Goal: Obtain resource: Download file/media

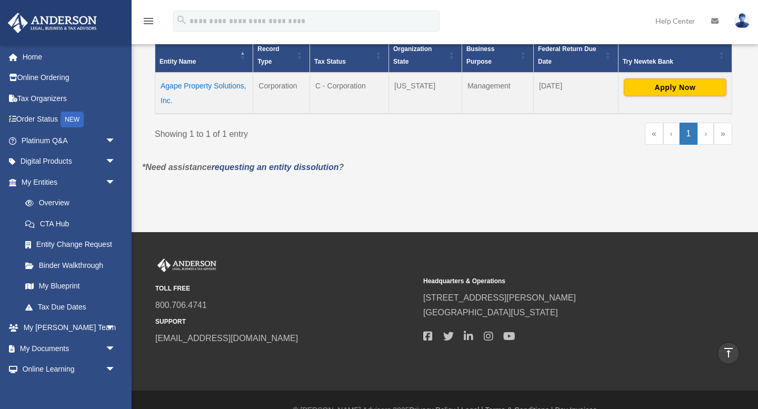
scroll to position [206, 0]
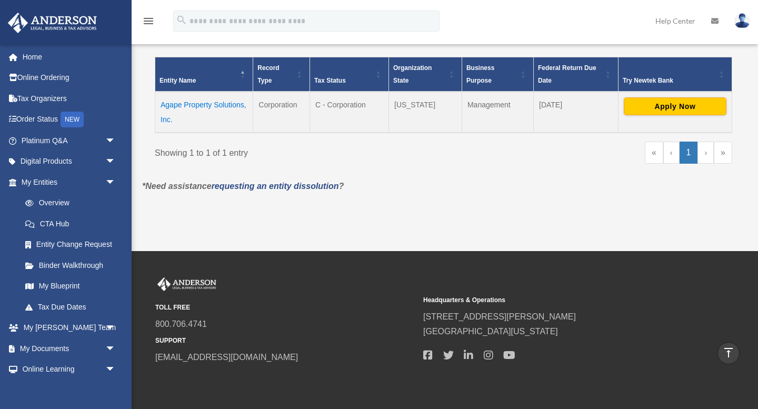
click at [705, 154] on link "›" at bounding box center [705, 153] width 16 height 22
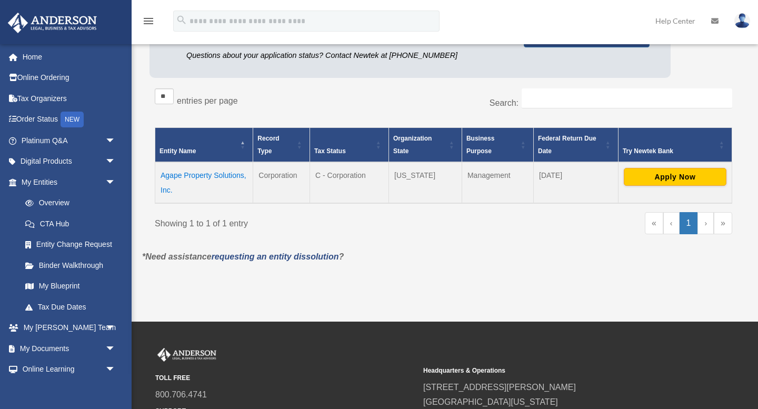
scroll to position [144, 0]
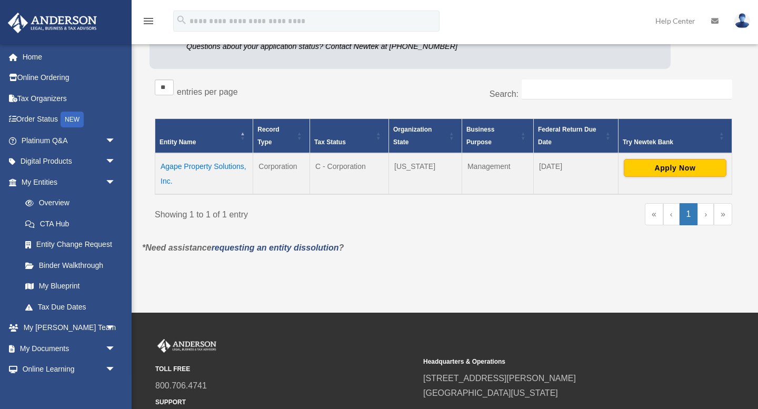
click at [721, 214] on link "»" at bounding box center [722, 214] width 18 height 22
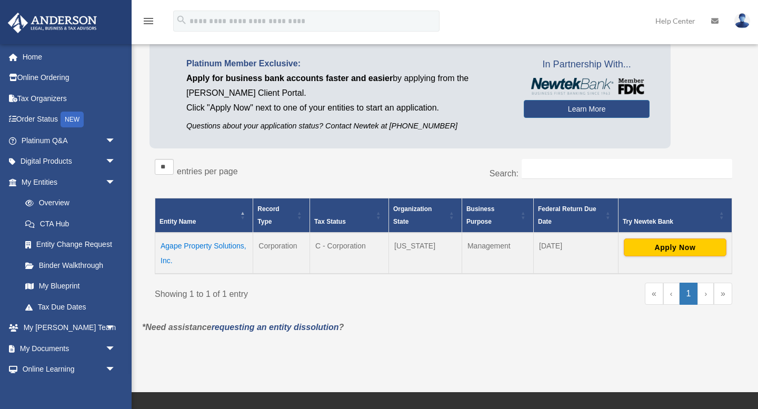
scroll to position [77, 0]
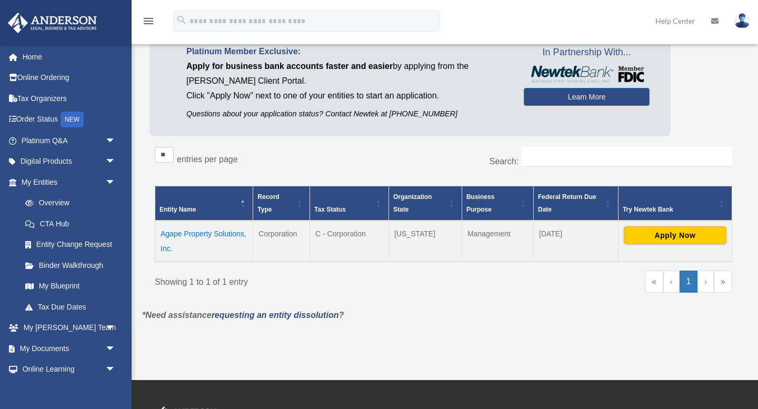
click at [220, 233] on td "Agape Property Solutions, Inc." at bounding box center [204, 240] width 98 height 41
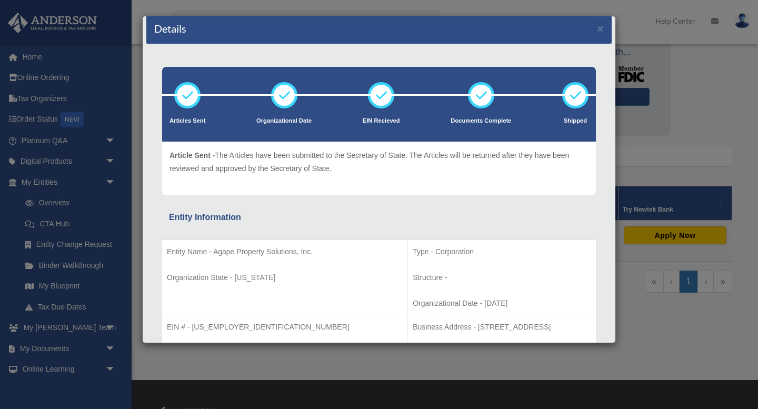
scroll to position [0, 0]
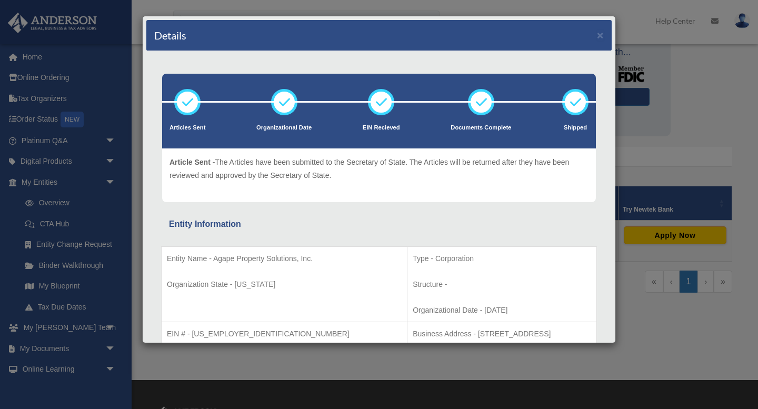
click at [63, 144] on div "Details × Articles Sent Organizational Date" at bounding box center [379, 204] width 758 height 409
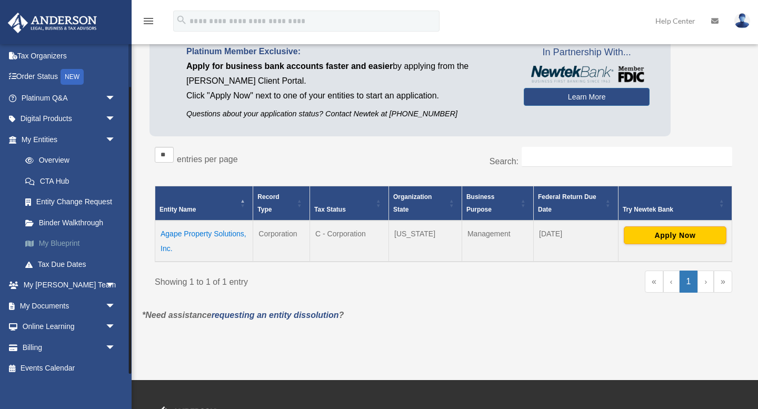
scroll to position [50, 0]
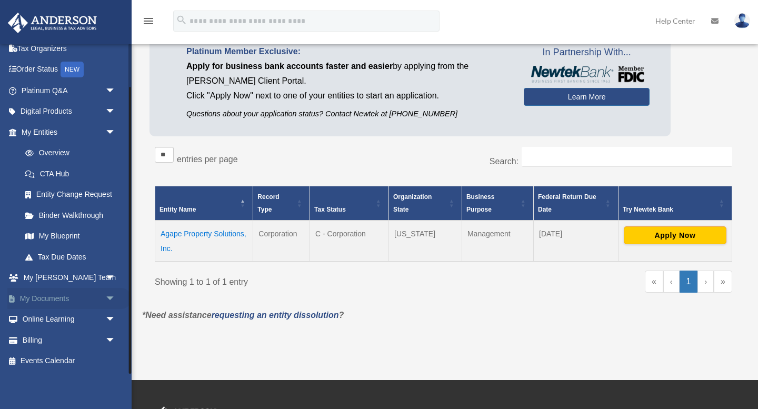
click at [115, 294] on span "arrow_drop_down" at bounding box center [115, 299] width 21 height 22
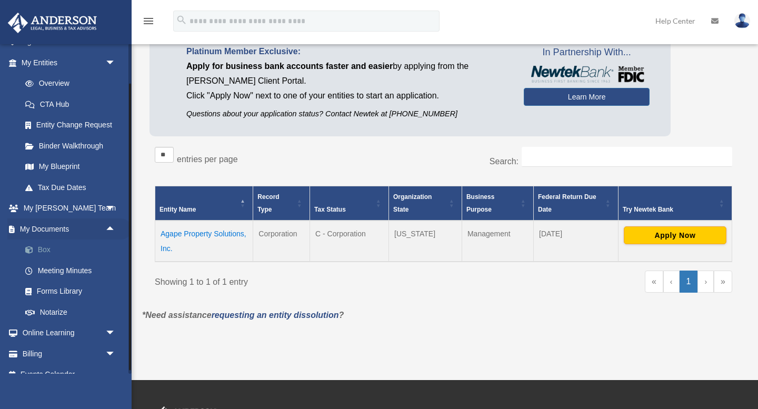
scroll to position [133, 0]
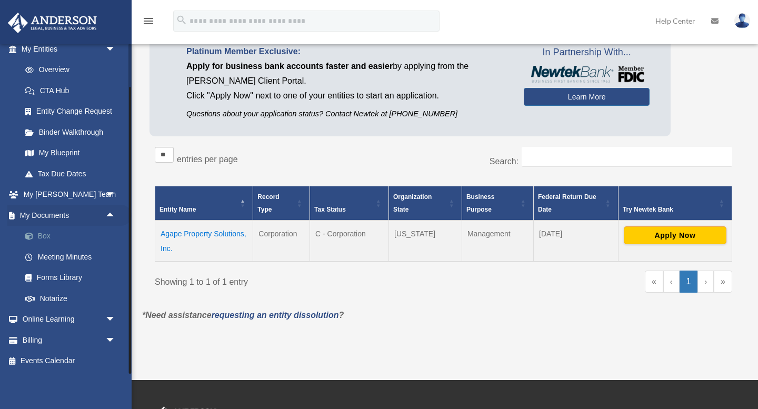
click at [45, 235] on link "Box" at bounding box center [73, 236] width 117 height 21
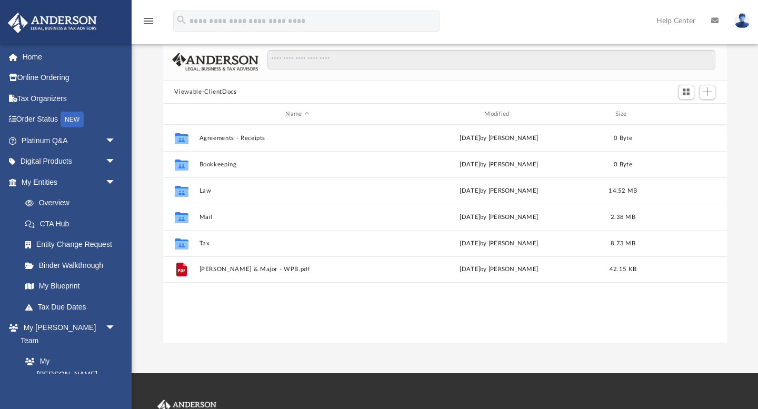
scroll to position [60, 0]
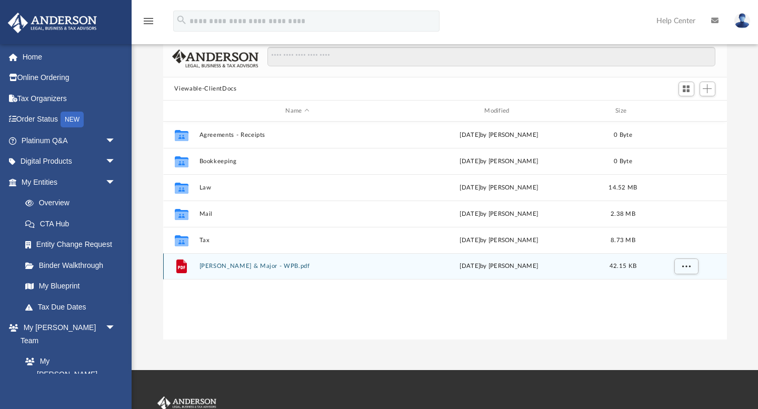
click at [256, 267] on button "Singleton, Cheryl & Major - WPB.pdf" at bounding box center [297, 266] width 197 height 7
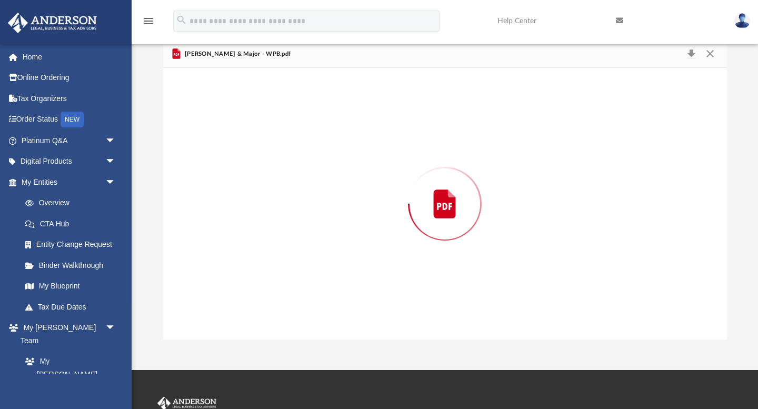
click at [256, 267] on div "Preview" at bounding box center [445, 203] width 564 height 271
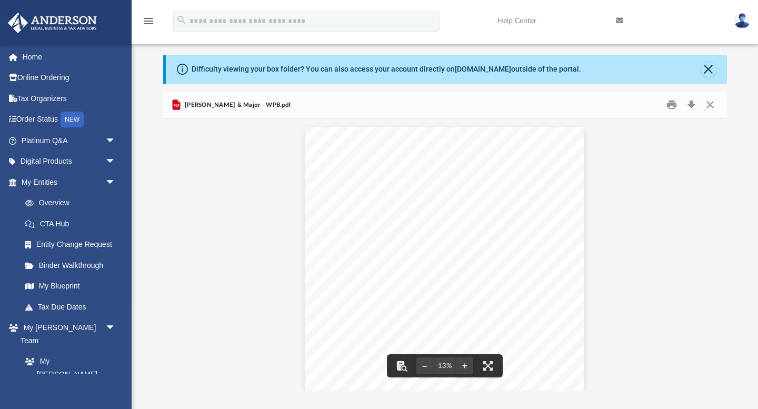
scroll to position [13, 0]
click at [628, 178] on div "Nov 3, 2021 11:28 AM Matt Smidowicz Real Estate LLC Holding LLC C-Corp LLC C-Co…" at bounding box center [445, 248] width 564 height 285
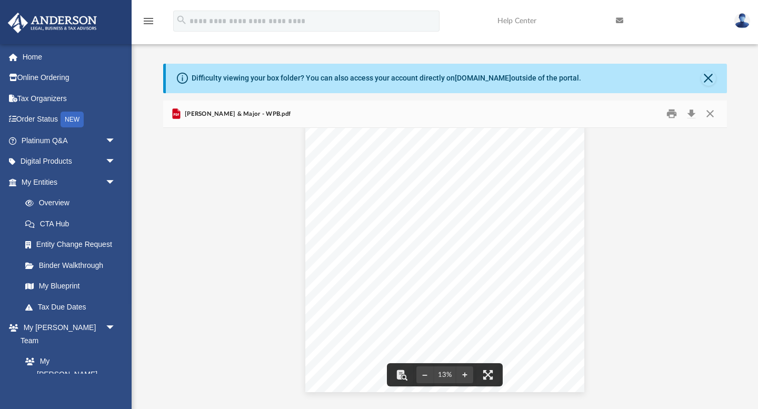
scroll to position [0, 0]
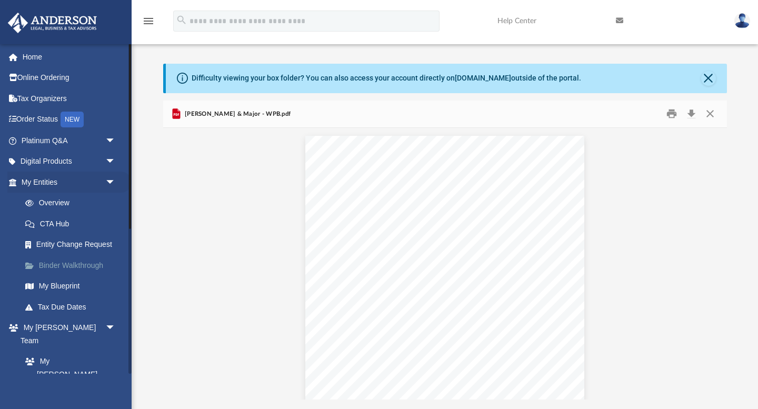
click at [88, 263] on link "Binder Walkthrough" at bounding box center [73, 265] width 117 height 21
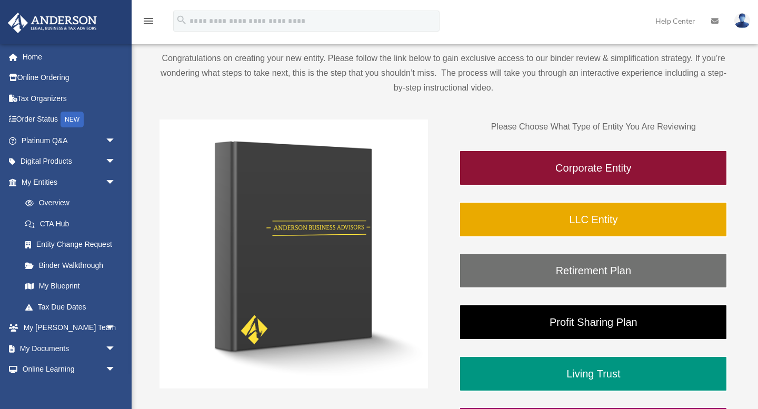
scroll to position [91, 0]
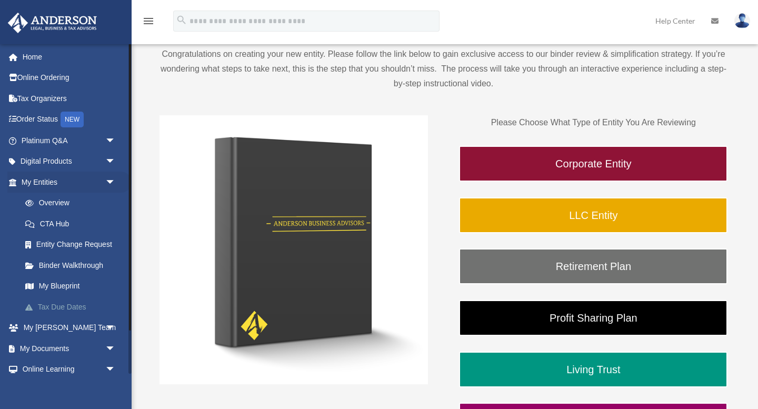
click at [77, 307] on link "Tax Due Dates" at bounding box center [73, 306] width 117 height 21
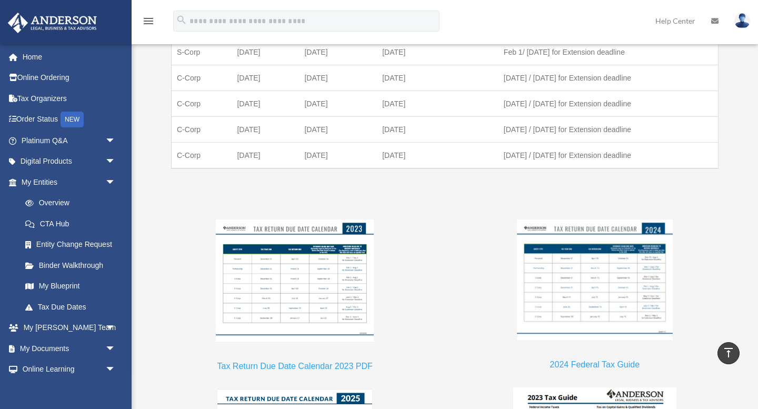
scroll to position [682, 0]
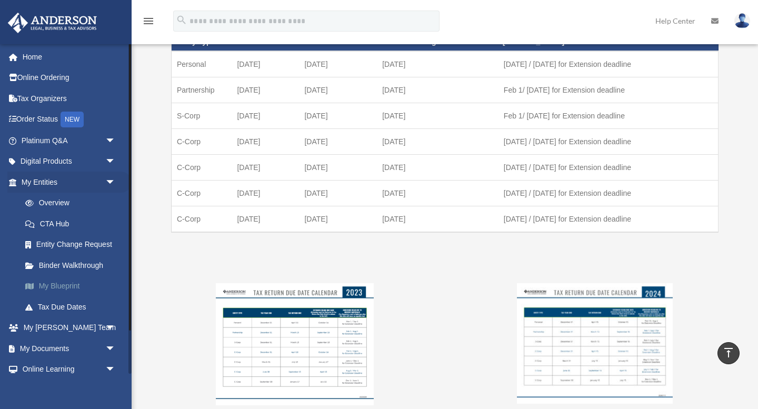
click at [67, 284] on link "My Blueprint" at bounding box center [73, 286] width 117 height 21
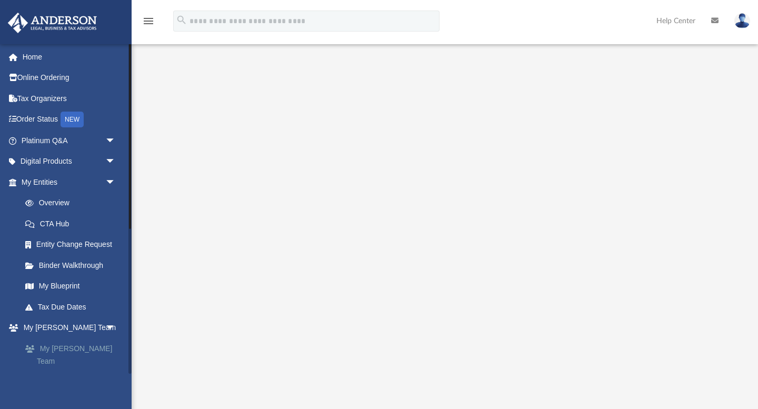
click at [89, 347] on link "My [PERSON_NAME] Team" at bounding box center [73, 355] width 117 height 34
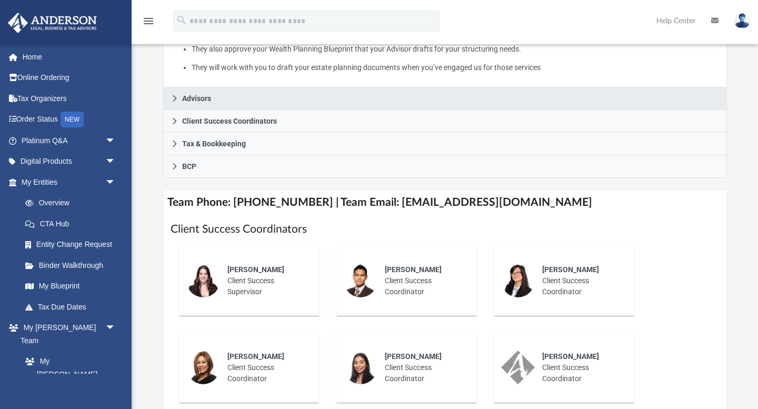
scroll to position [266, 0]
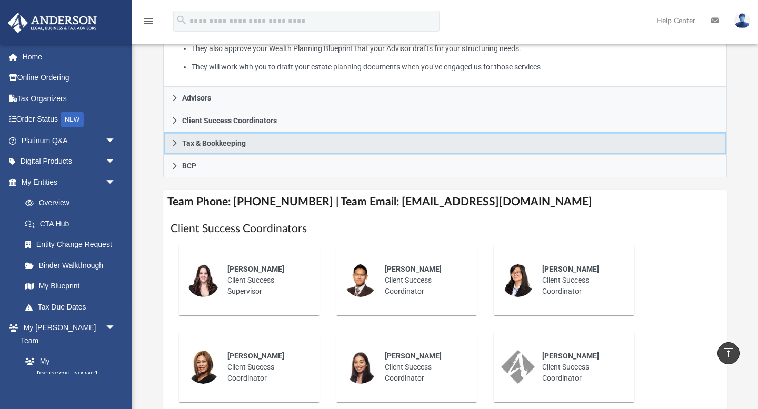
click at [268, 155] on link "Tax & Bookkeeping" at bounding box center [445, 143] width 564 height 23
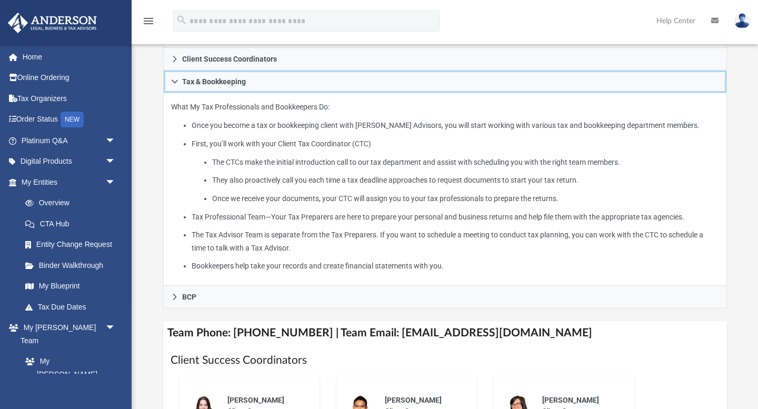
scroll to position [223, 0]
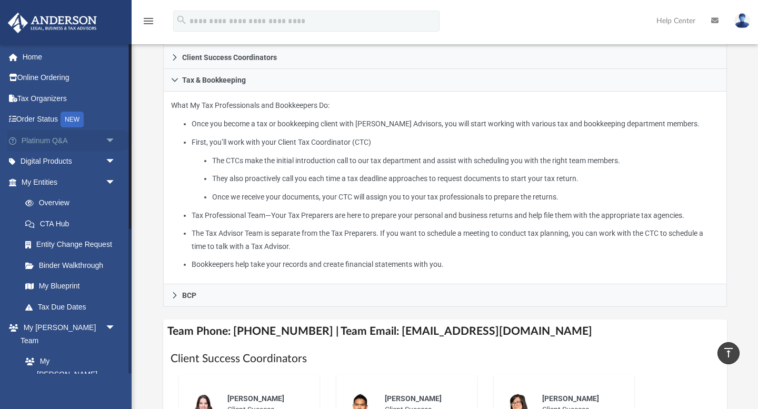
click at [112, 138] on span "arrow_drop_down" at bounding box center [115, 141] width 21 height 22
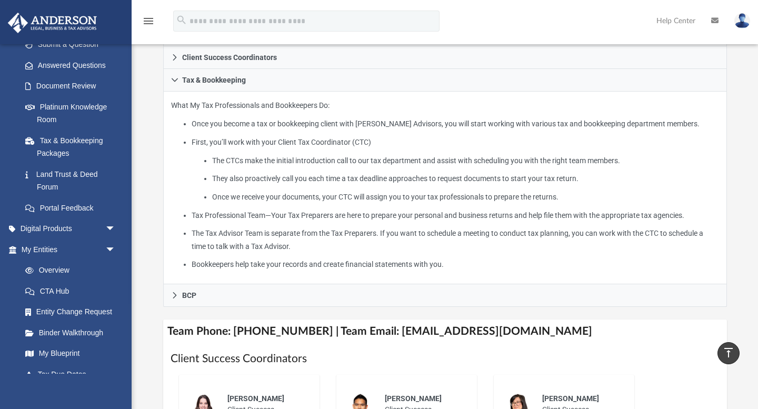
scroll to position [265, 0]
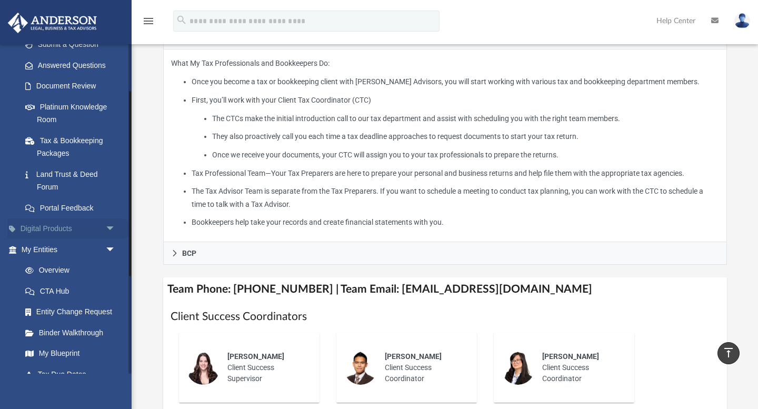
click at [63, 229] on link "Digital Products arrow_drop_down" at bounding box center [69, 228] width 124 height 21
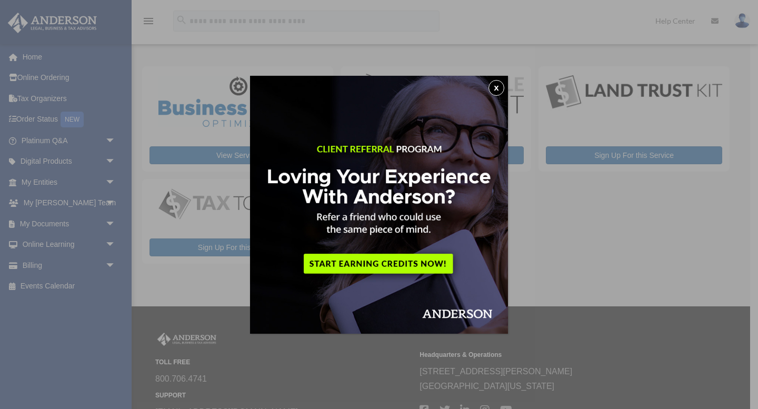
click at [498, 85] on button "x" at bounding box center [496, 88] width 16 height 16
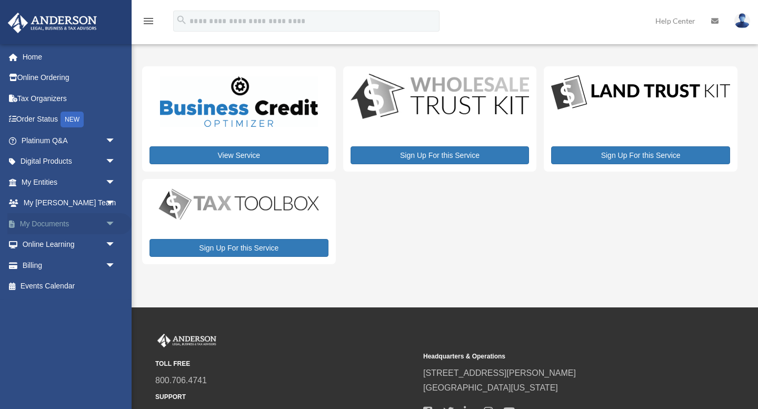
click at [110, 221] on span "arrow_drop_down" at bounding box center [115, 224] width 21 height 22
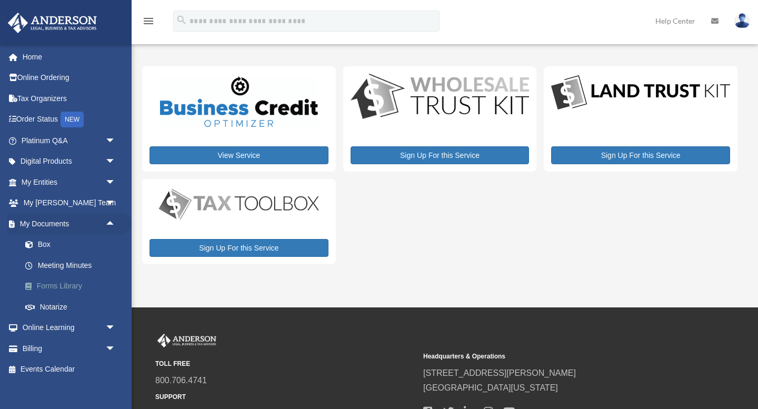
click at [55, 288] on link "Forms Library" at bounding box center [73, 286] width 117 height 21
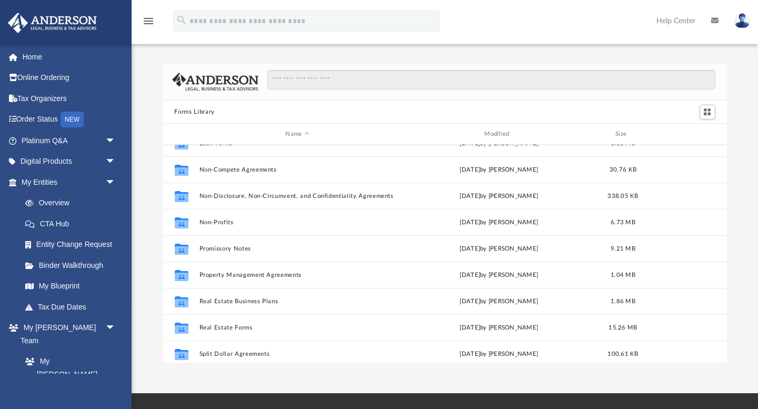
scroll to position [571, 0]
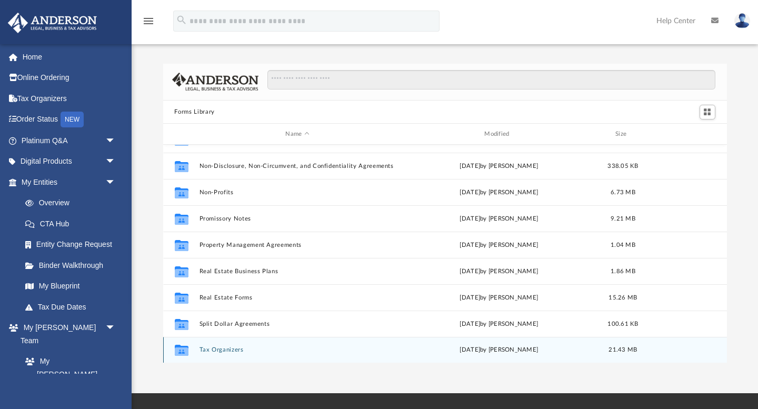
click at [222, 350] on button "Tax Organizers" at bounding box center [297, 350] width 197 height 7
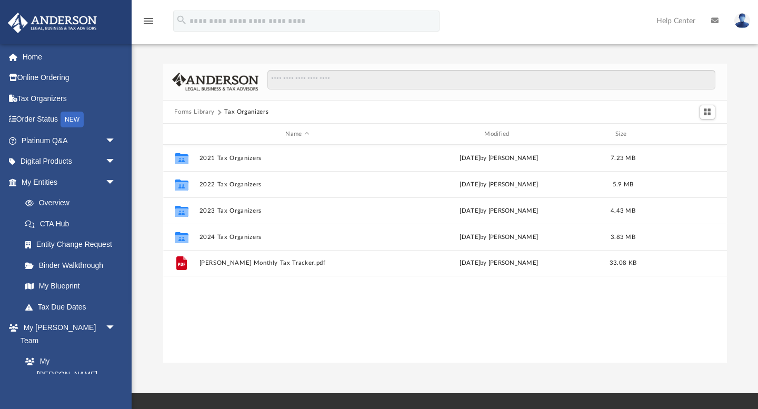
scroll to position [0, 0]
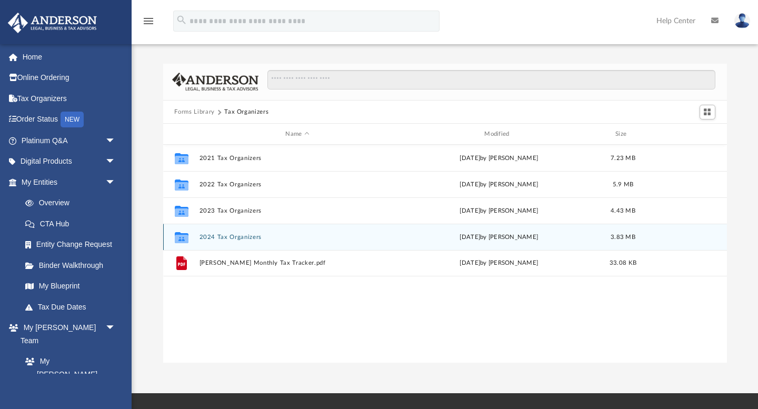
click at [238, 236] on button "2024 Tax Organizers" at bounding box center [297, 237] width 197 height 7
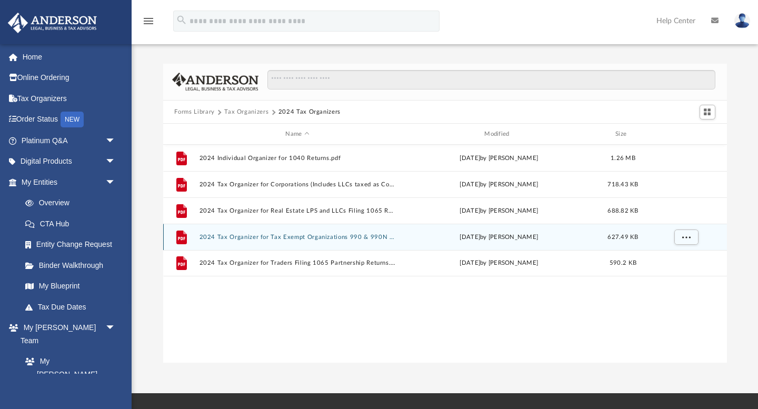
click at [247, 238] on button "2024 Tax Organizer for Tax Exempt Organizations 990 & 990N Returns.pdf" at bounding box center [297, 237] width 197 height 7
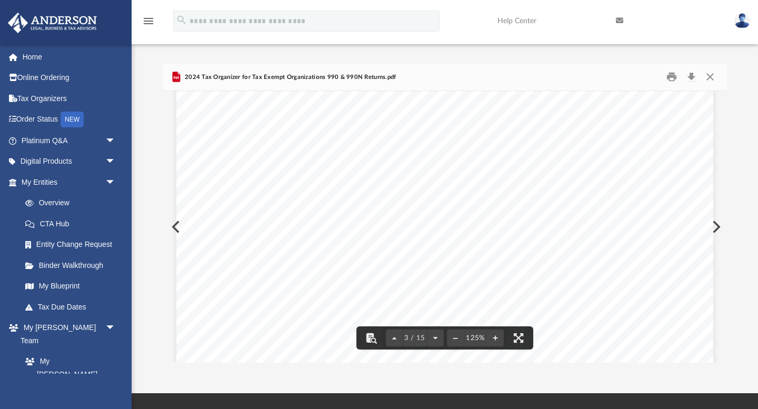
scroll to position [1723, 0]
click at [719, 226] on button "Preview" at bounding box center [714, 226] width 23 height 29
click at [33, 59] on link "Home" at bounding box center [69, 56] width 124 height 21
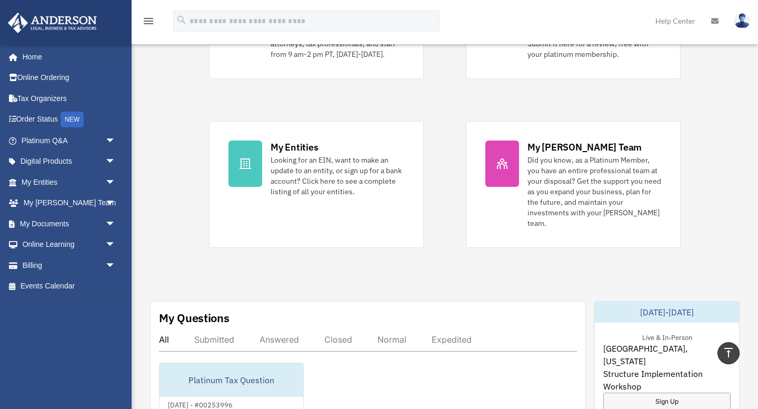
scroll to position [149, 0]
